Goal: Transaction & Acquisition: Subscribe to service/newsletter

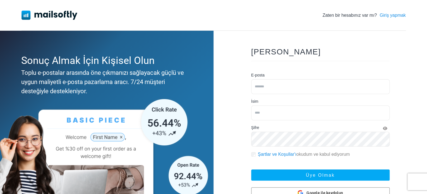
scroll to position [65, 0]
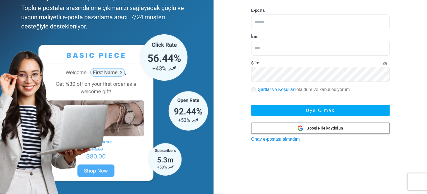
click at [326, 124] on div "Google ile kaydolun Google ile kaydolun" at bounding box center [319, 128] width 45 height 11
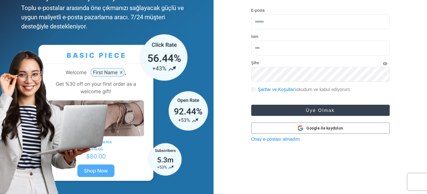
click at [318, 109] on font "Üye olmak" at bounding box center [320, 110] width 29 height 5
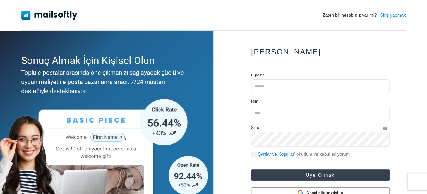
click at [310, 173] on font "Üye olmak" at bounding box center [320, 175] width 29 height 5
